Goal: Book appointment/travel/reservation

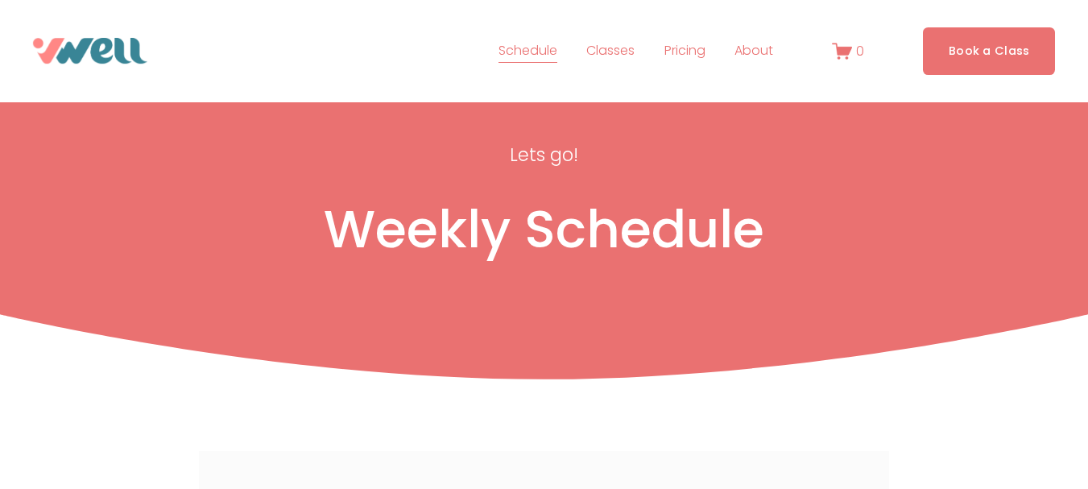
click at [991, 44] on link "Book a Class" at bounding box center [989, 51] width 133 height 48
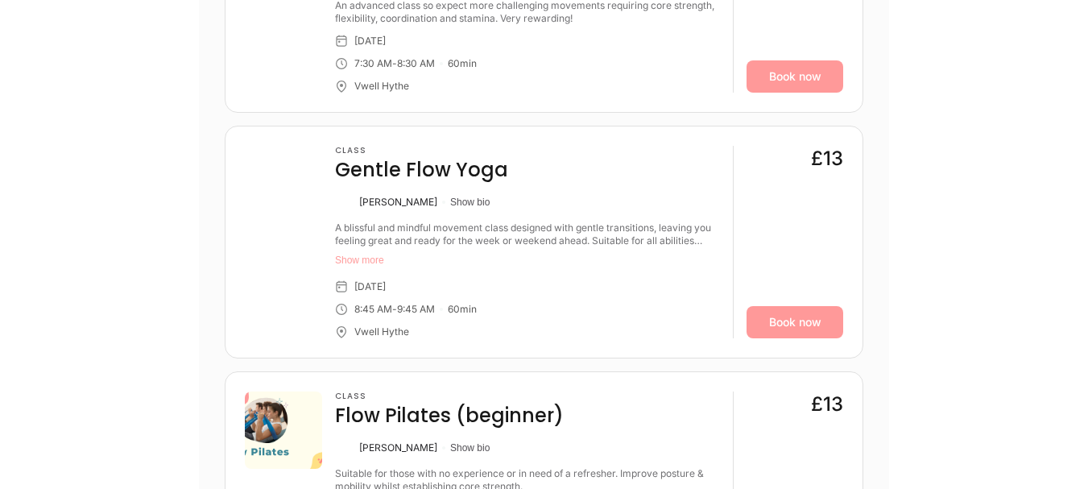
scroll to position [4053, 0]
